Goal: Browse casually: Explore the website without a specific task or goal

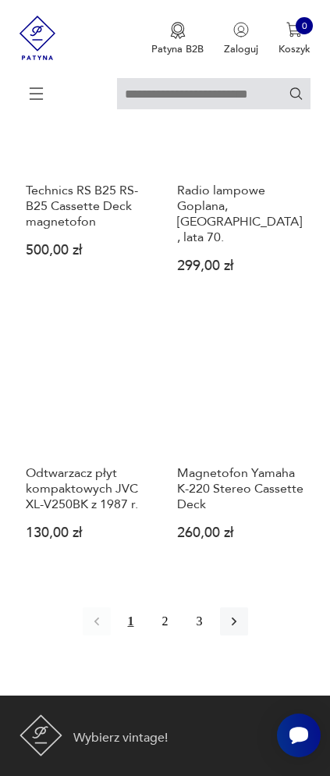
scroll to position [2093, 0]
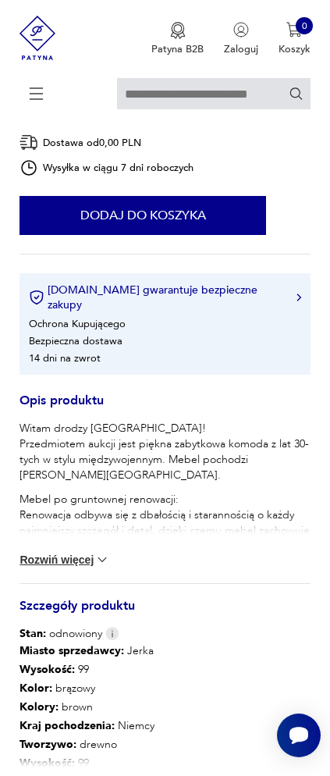
scroll to position [405, 0]
